Goal: Task Accomplishment & Management: Manage account settings

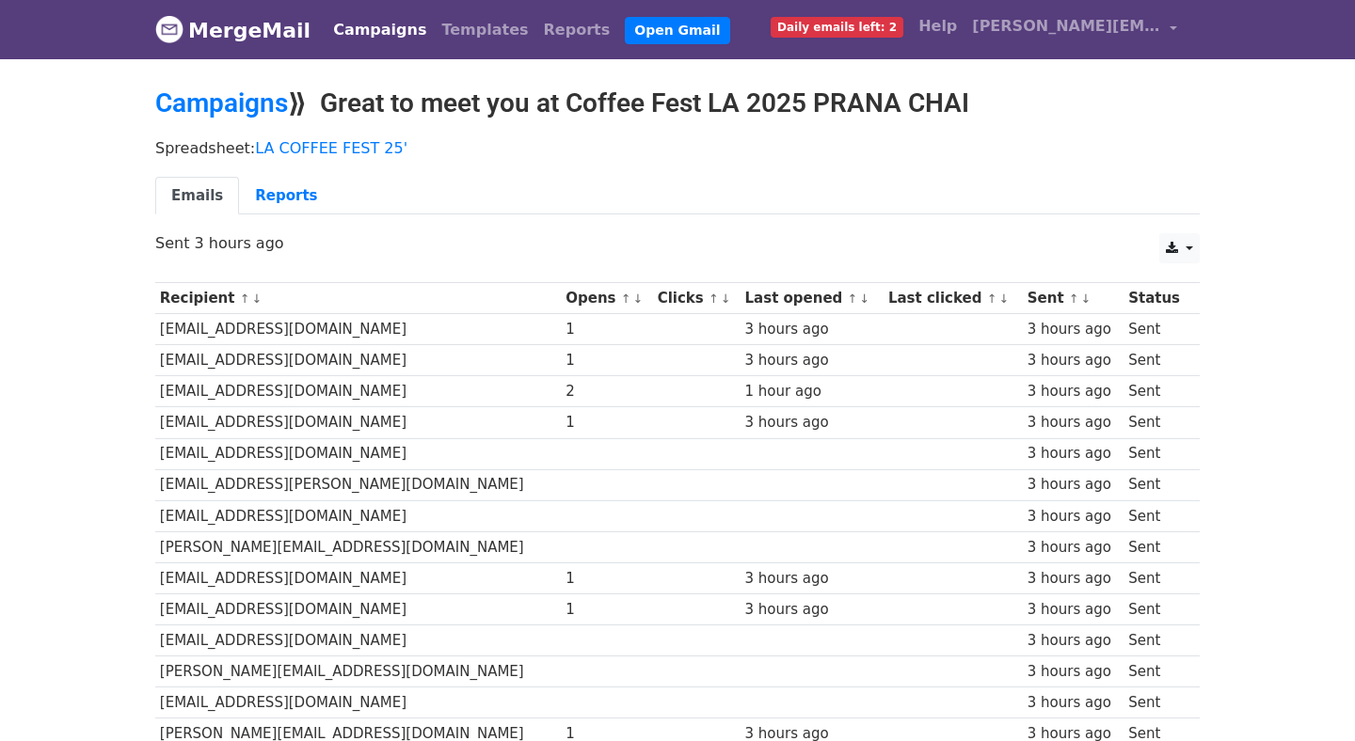
click at [632, 301] on link "↓" at bounding box center [637, 299] width 10 height 14
